Goal: Navigation & Orientation: Find specific page/section

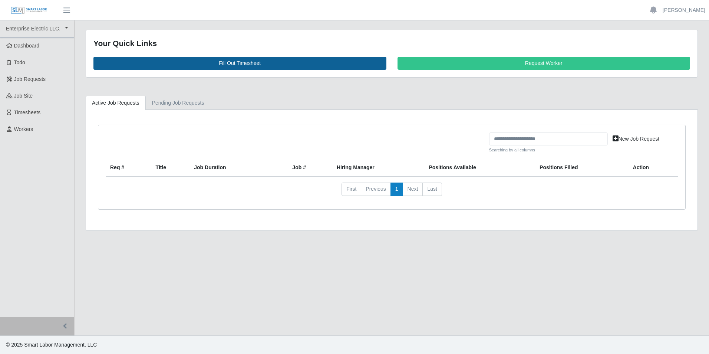
click at [28, 125] on link "Workers" at bounding box center [37, 129] width 74 height 17
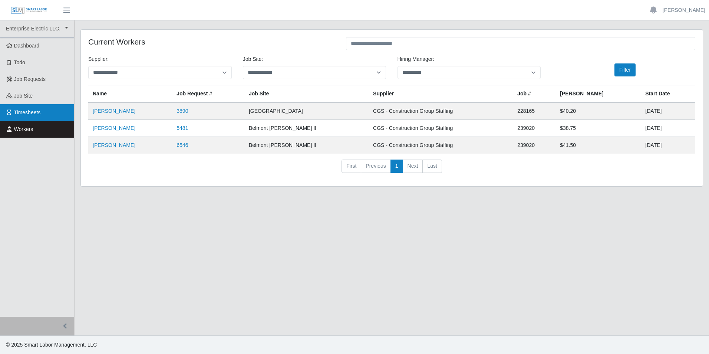
click at [42, 107] on link "Timesheets" at bounding box center [37, 112] width 74 height 17
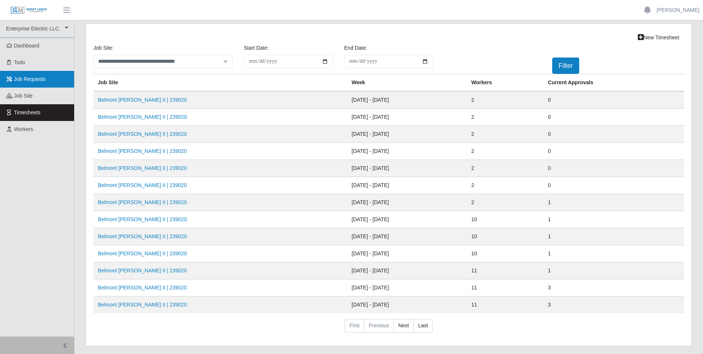
click at [44, 74] on link "Job Requests" at bounding box center [37, 79] width 74 height 17
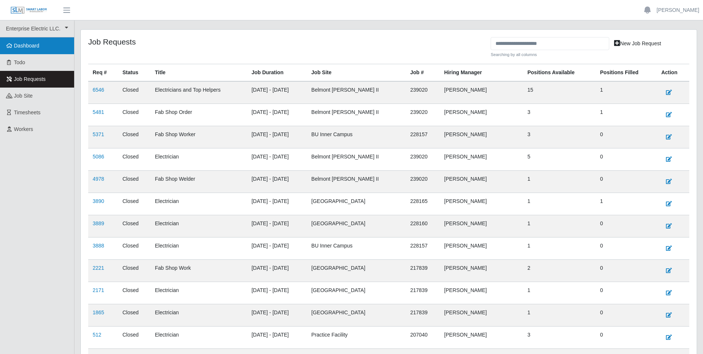
click at [17, 44] on span "Dashboard" at bounding box center [27, 46] width 26 height 6
